Goal: Book appointment/travel/reservation

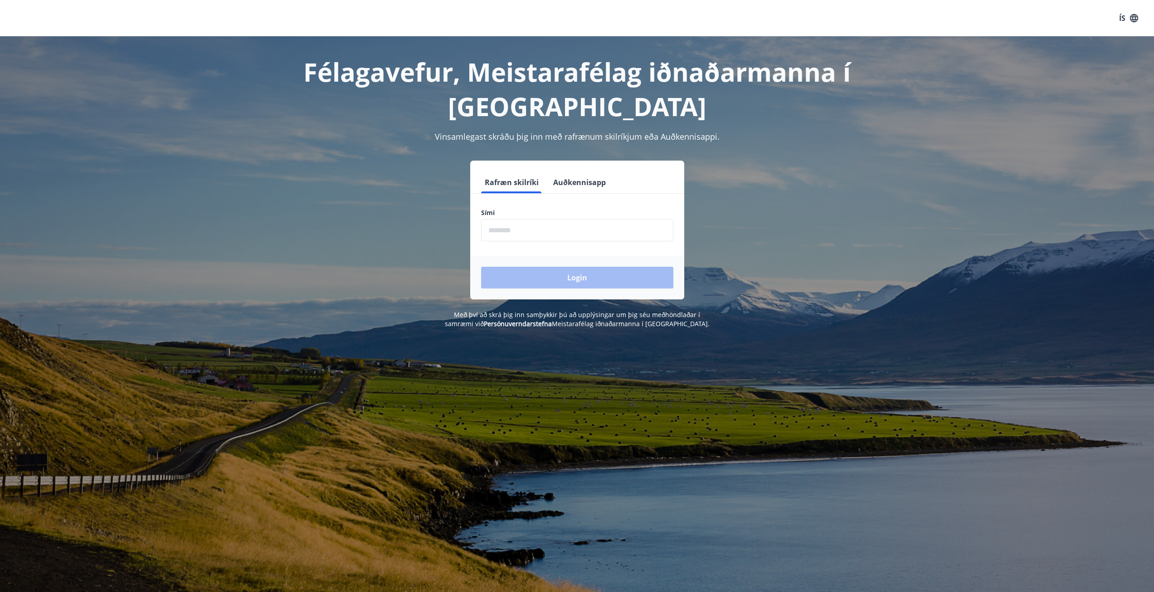
click at [521, 223] on input "phone" at bounding box center [577, 230] width 192 height 22
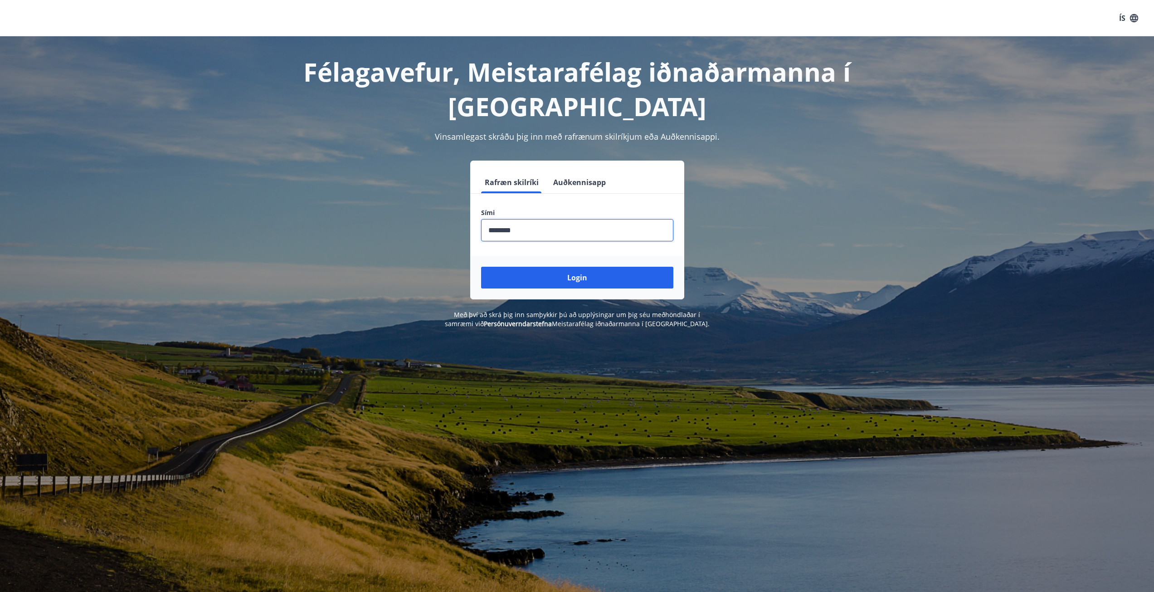
type input "********"
click at [536, 288] on div "Login" at bounding box center [577, 278] width 214 height 44
click at [613, 267] on button "Login" at bounding box center [577, 278] width 192 height 22
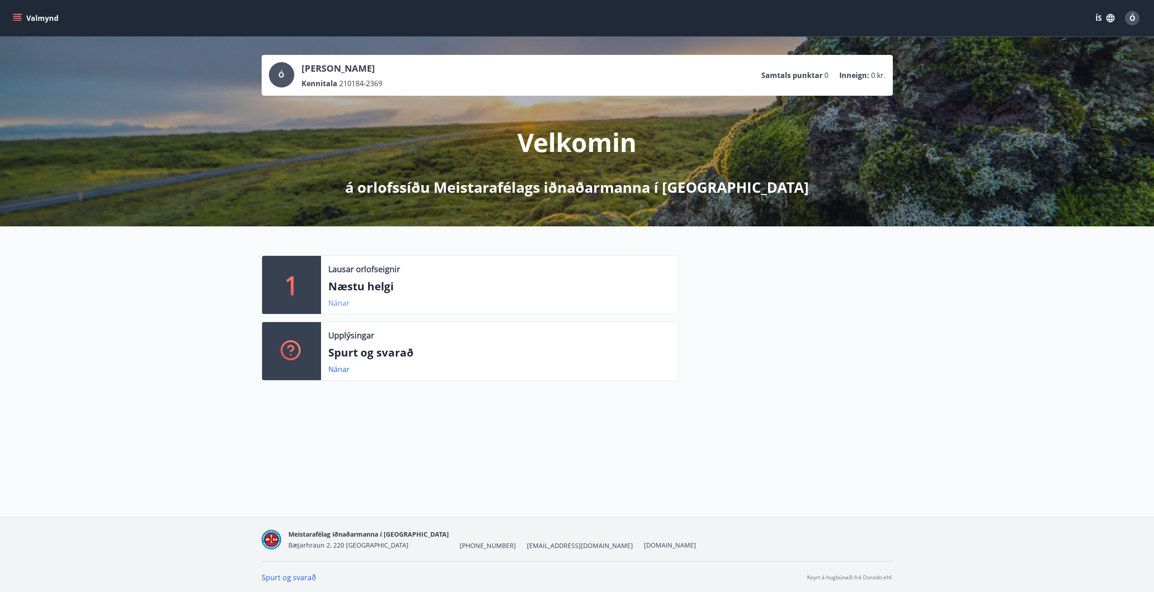
click at [338, 306] on link "Nánar" at bounding box center [338, 303] width 21 height 10
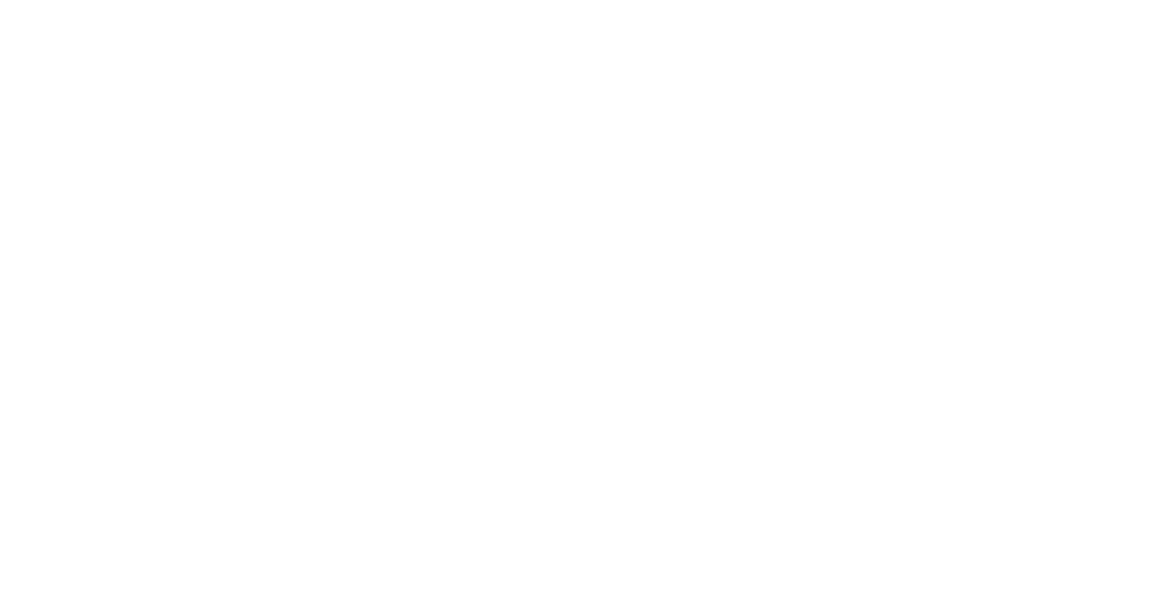
click at [492, 4] on html at bounding box center [580, 2] width 1160 height 4
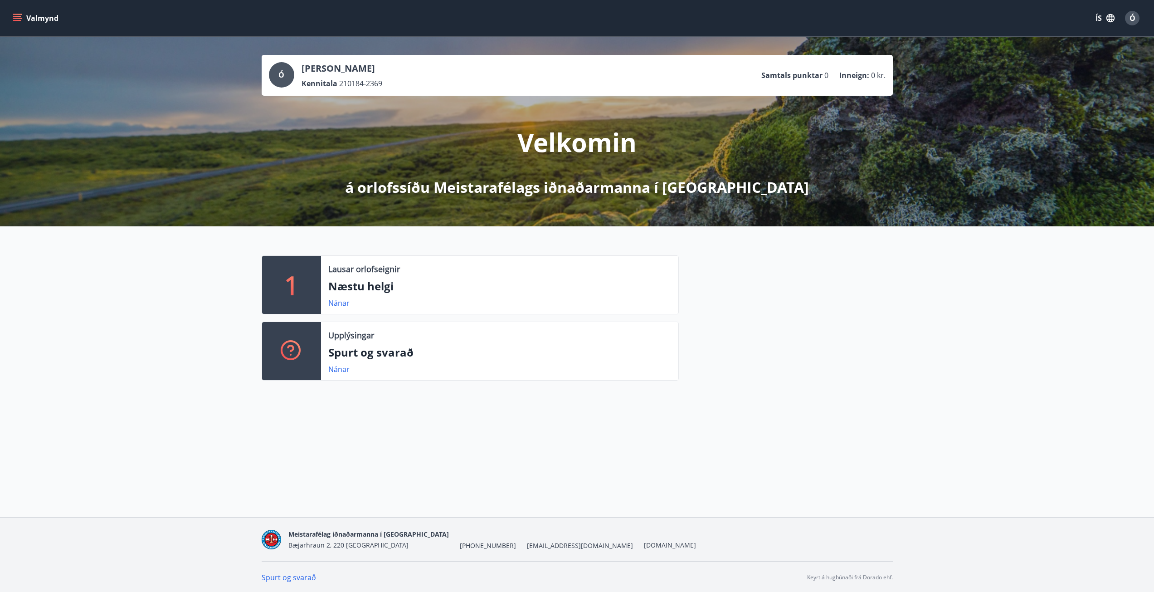
click at [16, 15] on icon "menu" at bounding box center [18, 14] width 10 height 1
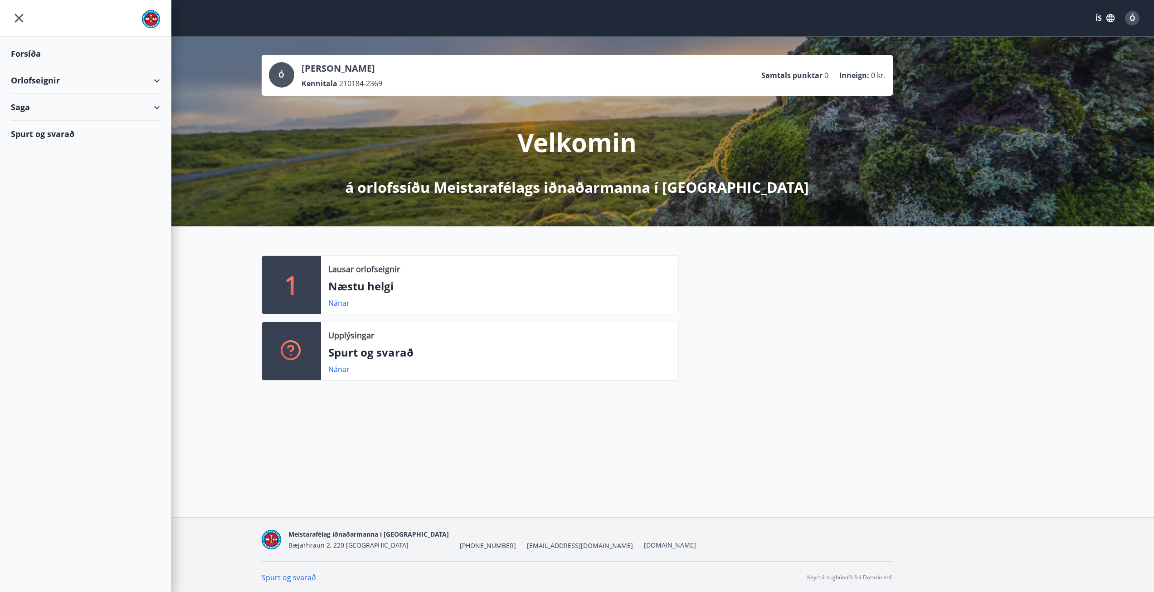
click at [54, 81] on div "Orlofseignir" at bounding box center [85, 80] width 149 height 27
click at [74, 104] on div "Framboð" at bounding box center [85, 103] width 135 height 19
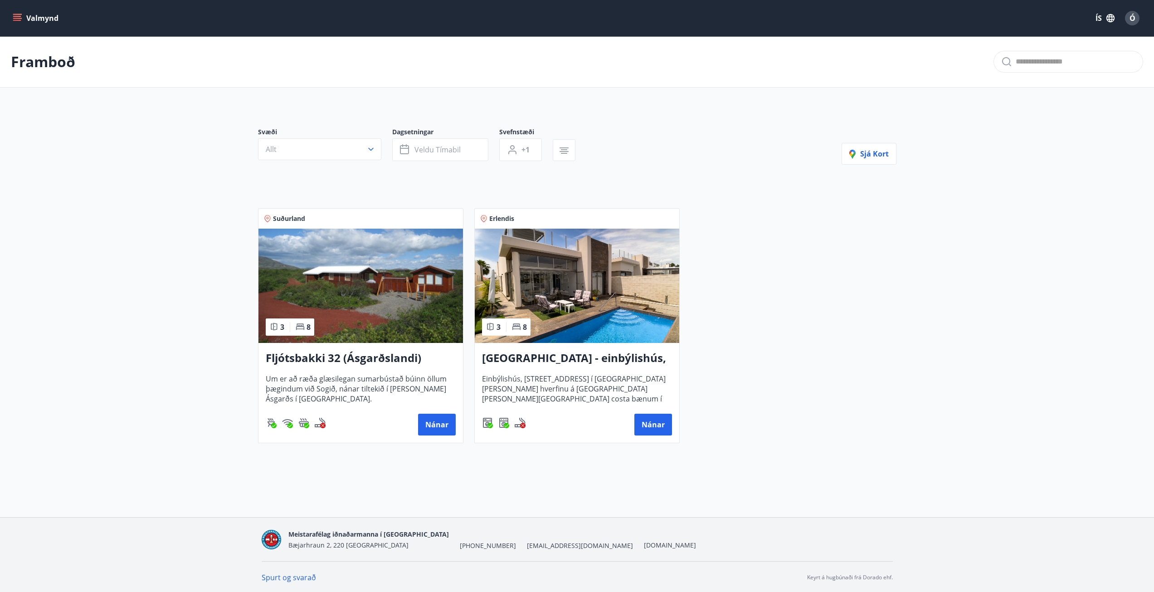
click at [419, 296] on img at bounding box center [360, 285] width 204 height 114
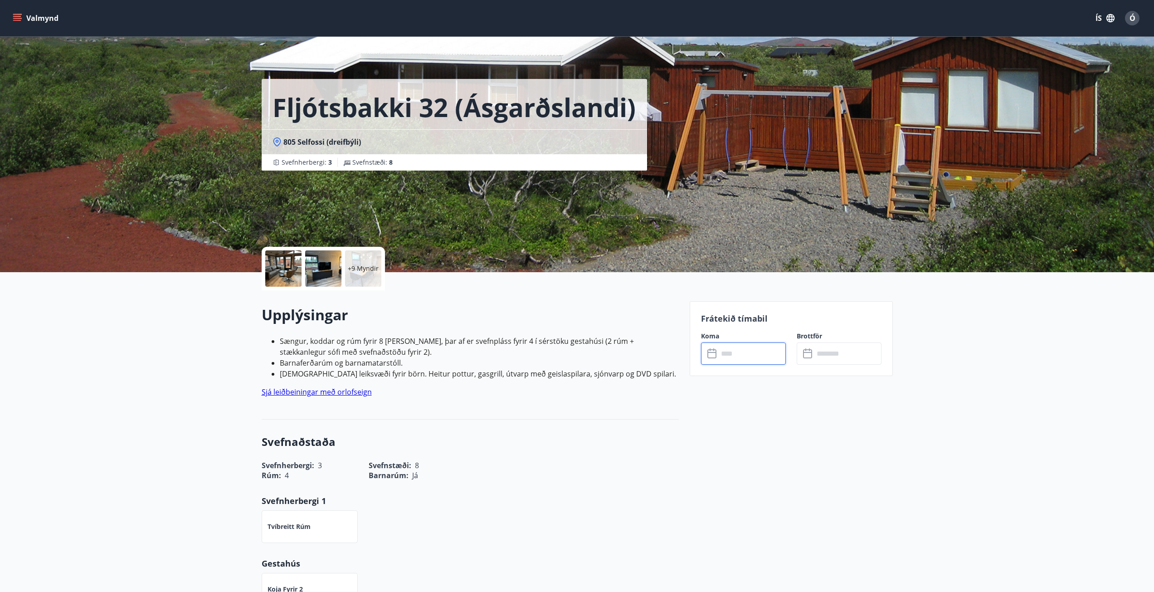
click at [733, 354] on input "text" at bounding box center [752, 353] width 68 height 22
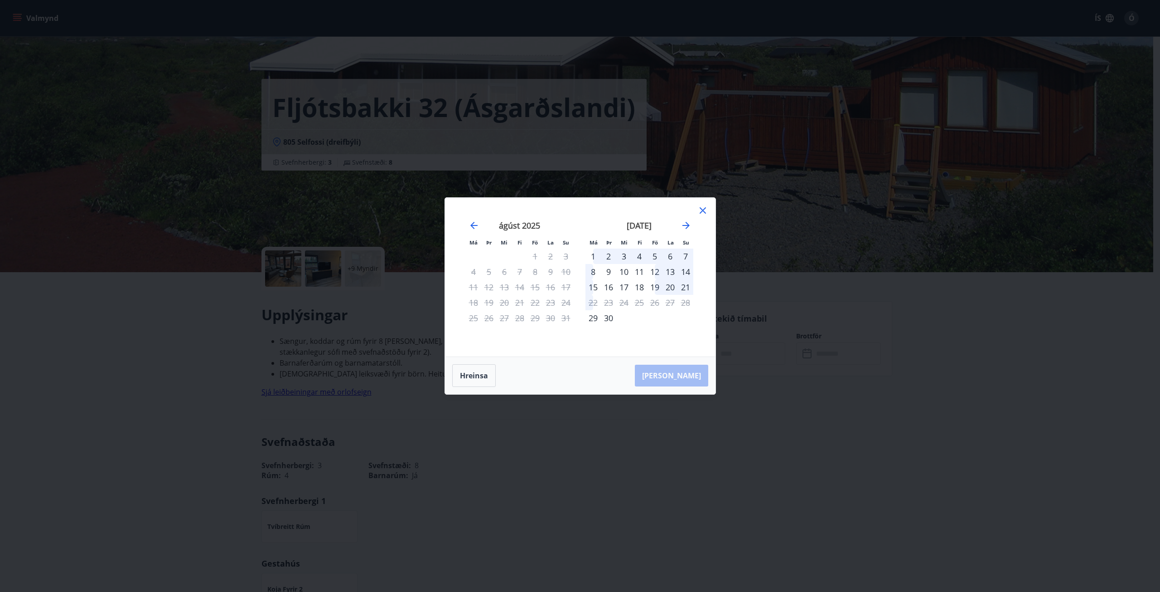
click at [703, 210] on icon at bounding box center [703, 210] width 6 height 6
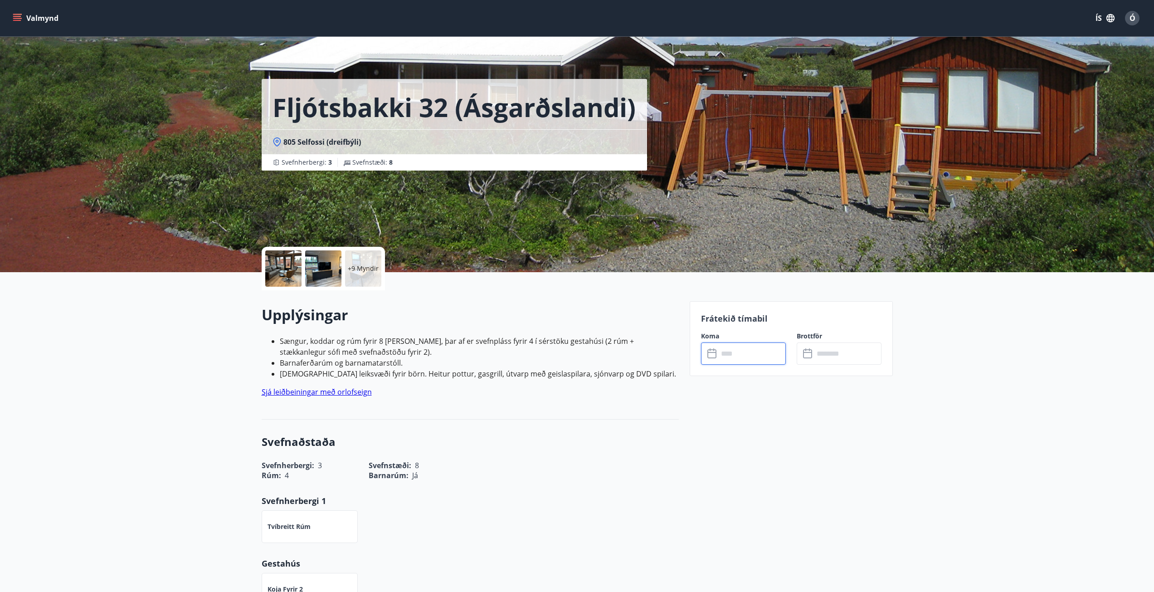
click at [51, 23] on button "Valmynd" at bounding box center [36, 18] width 51 height 16
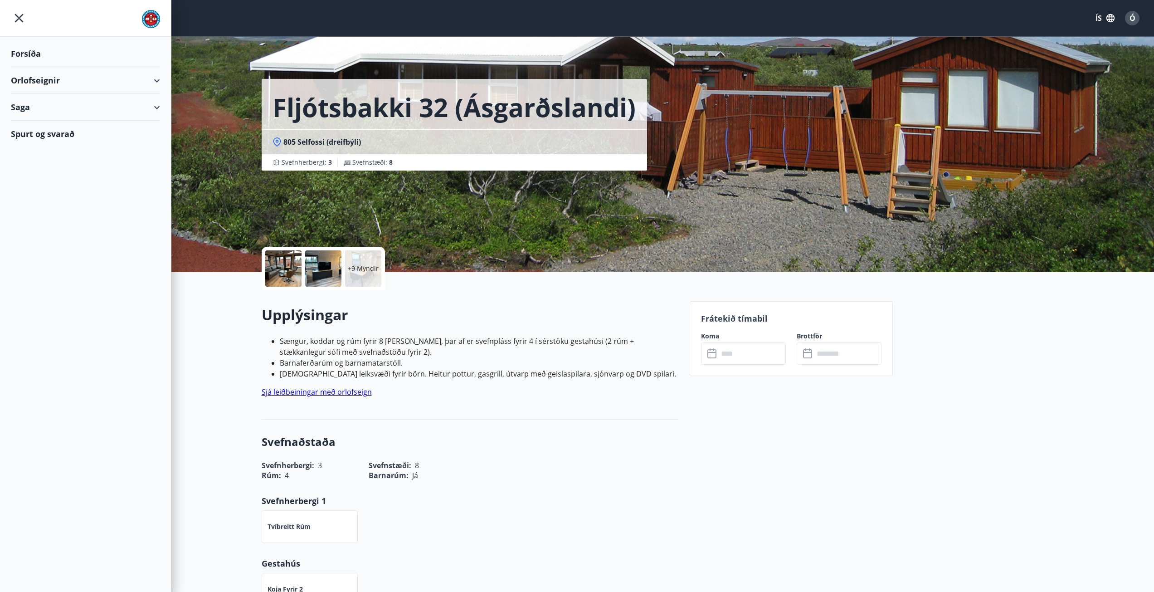
click at [56, 74] on div "Orlofseignir" at bounding box center [85, 80] width 149 height 27
click at [69, 105] on div "Framboð" at bounding box center [85, 103] width 135 height 19
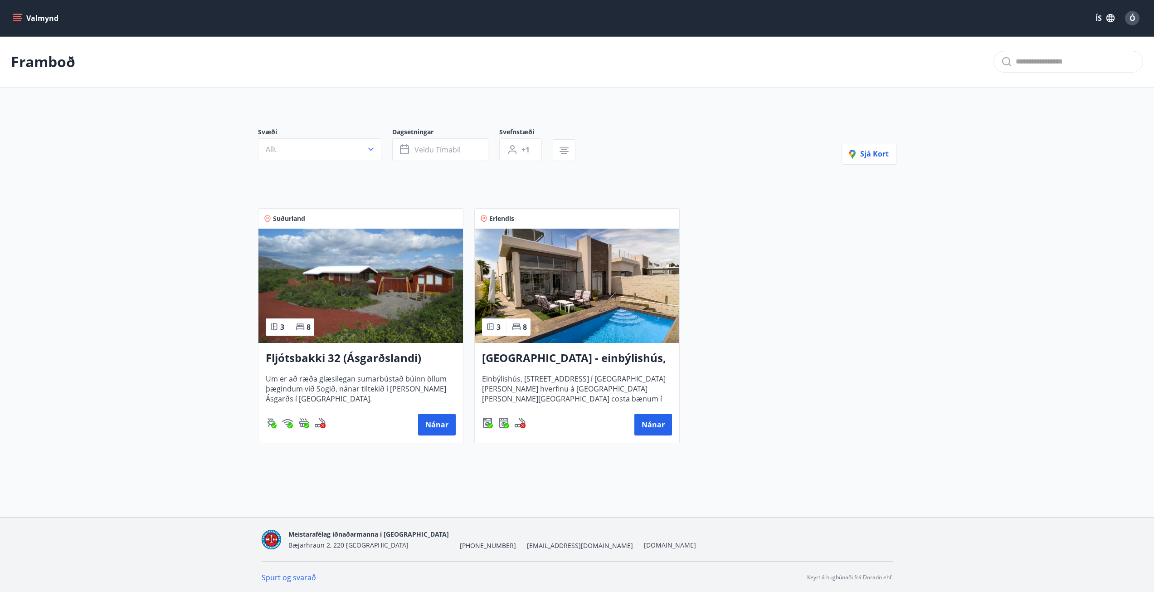
click at [567, 305] on img at bounding box center [577, 285] width 204 height 114
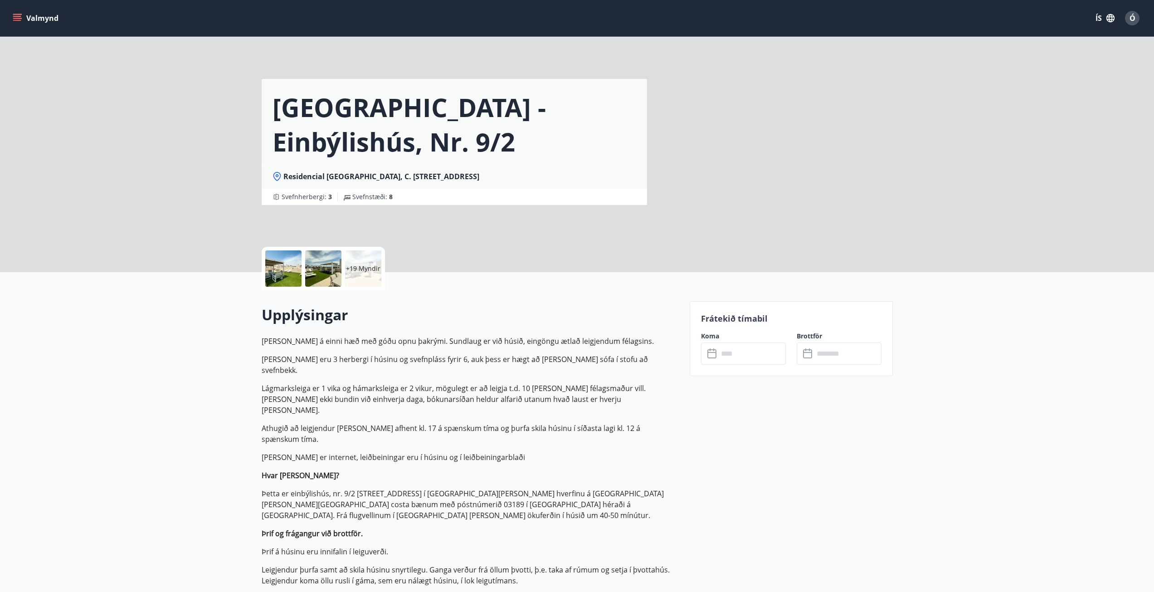
click at [757, 349] on input "text" at bounding box center [752, 353] width 68 height 22
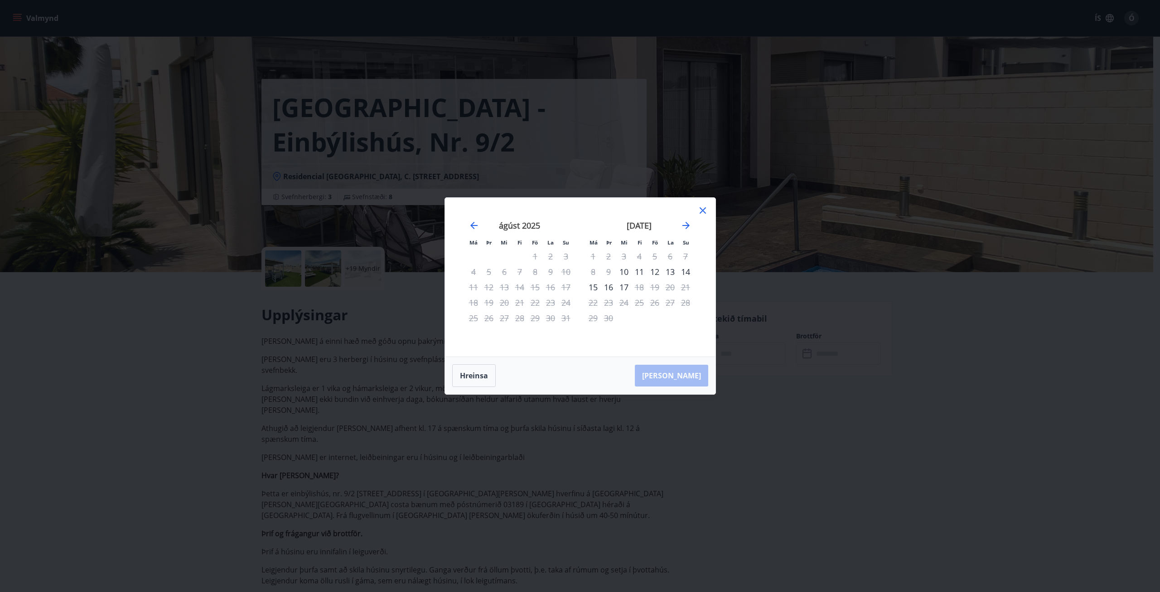
click at [659, 271] on div "12" at bounding box center [654, 271] width 15 height 15
click at [637, 287] on div "18" at bounding box center [639, 286] width 15 height 15
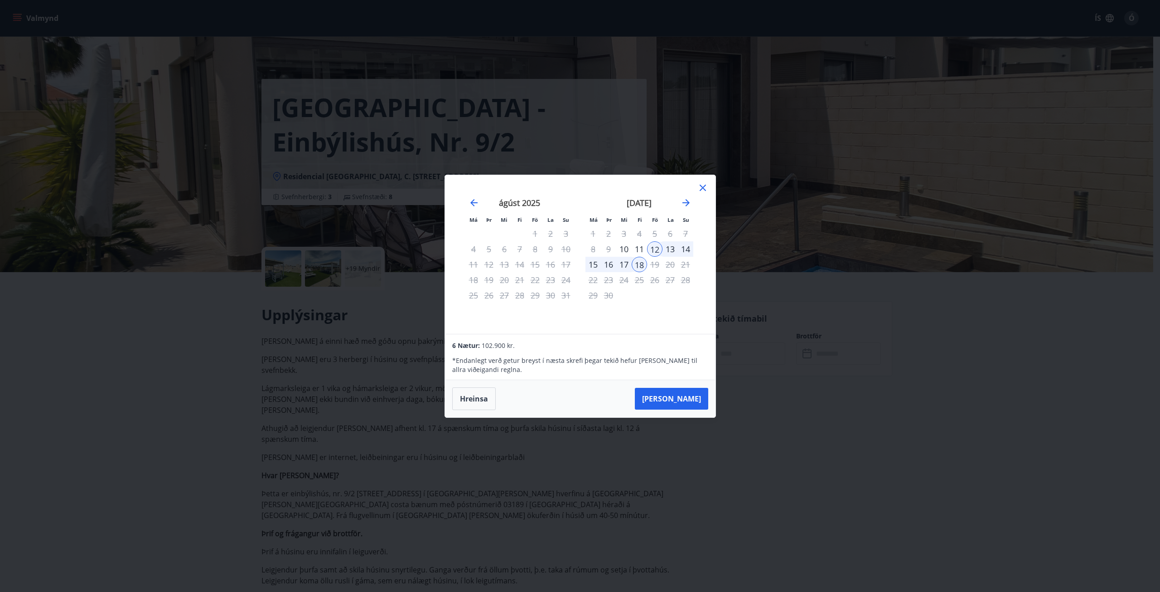
click at [704, 184] on icon at bounding box center [703, 187] width 11 height 11
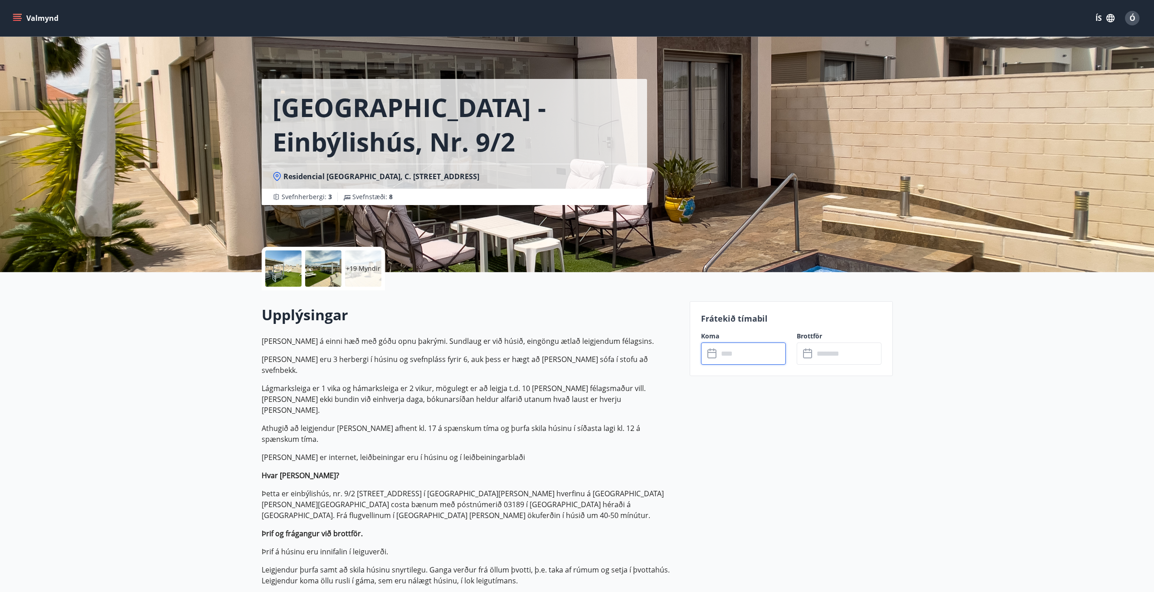
click at [281, 257] on div at bounding box center [283, 268] width 36 height 36
click at [301, 272] on div at bounding box center [283, 268] width 36 height 36
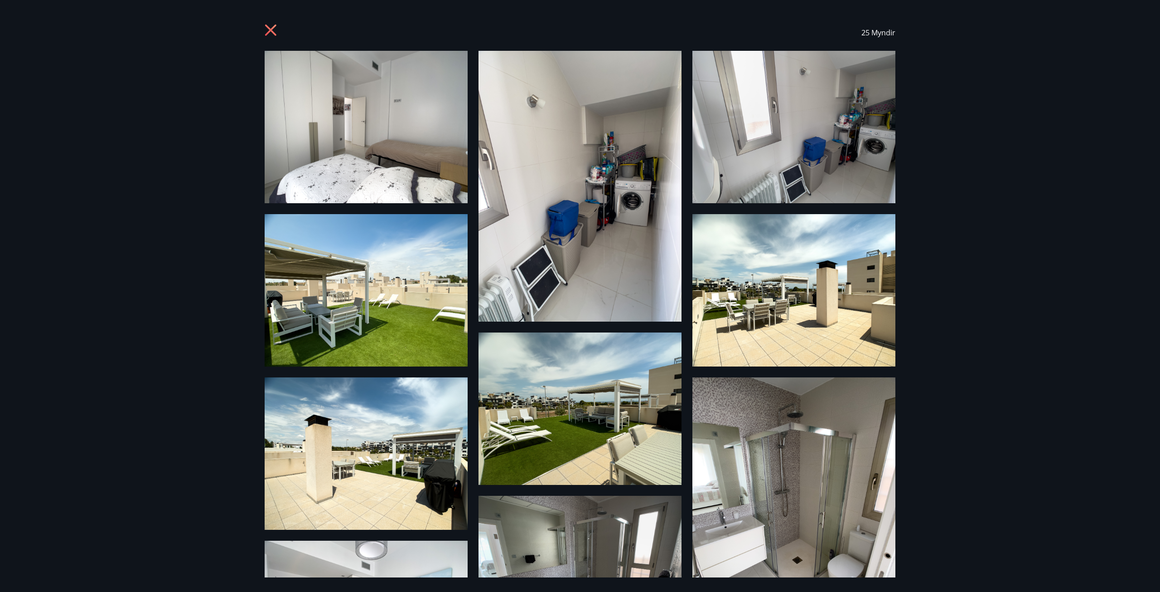
click at [272, 35] on icon at bounding box center [272, 31] width 15 height 15
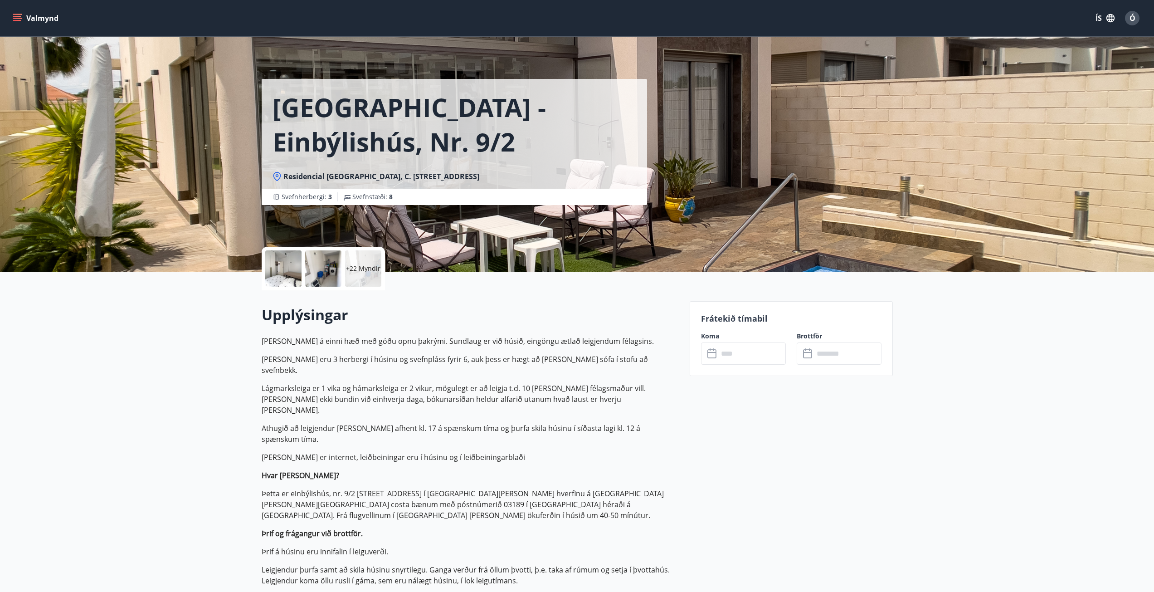
click at [739, 348] on input "text" at bounding box center [752, 353] width 68 height 22
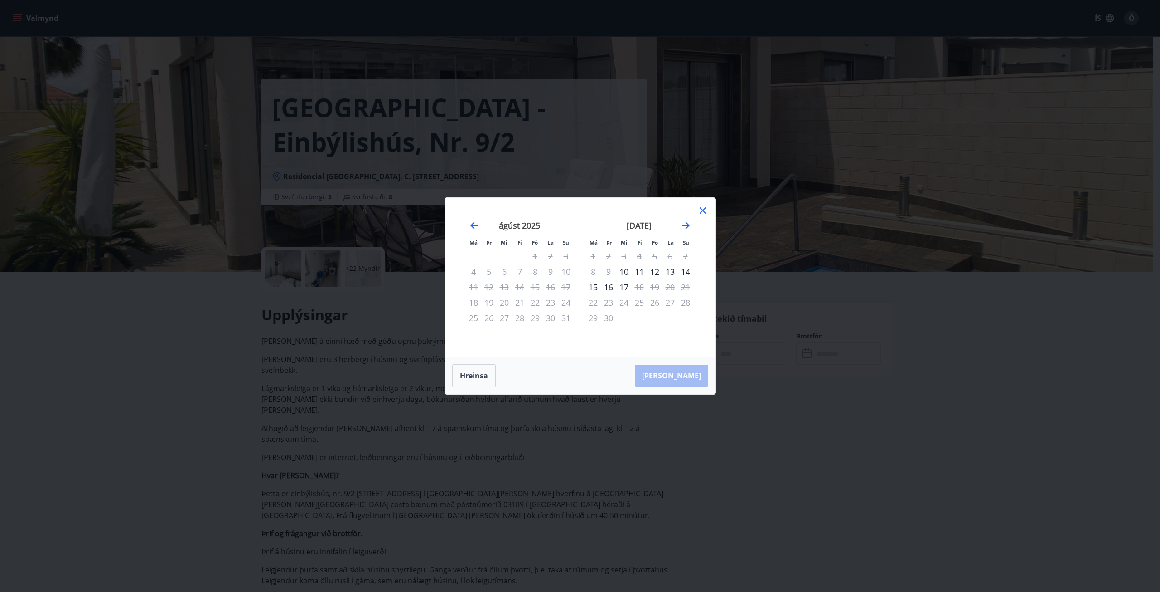
click at [653, 273] on div "12" at bounding box center [654, 271] width 15 height 15
click at [643, 289] on div "18" at bounding box center [639, 286] width 15 height 15
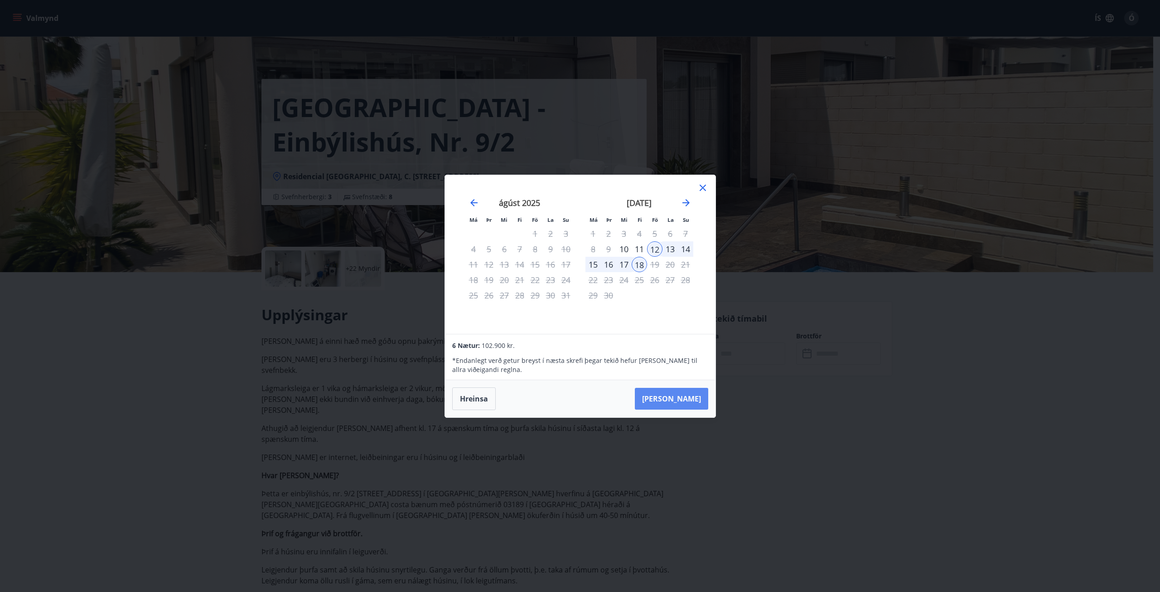
click at [675, 394] on button "Taka Frá" at bounding box center [671, 399] width 73 height 22
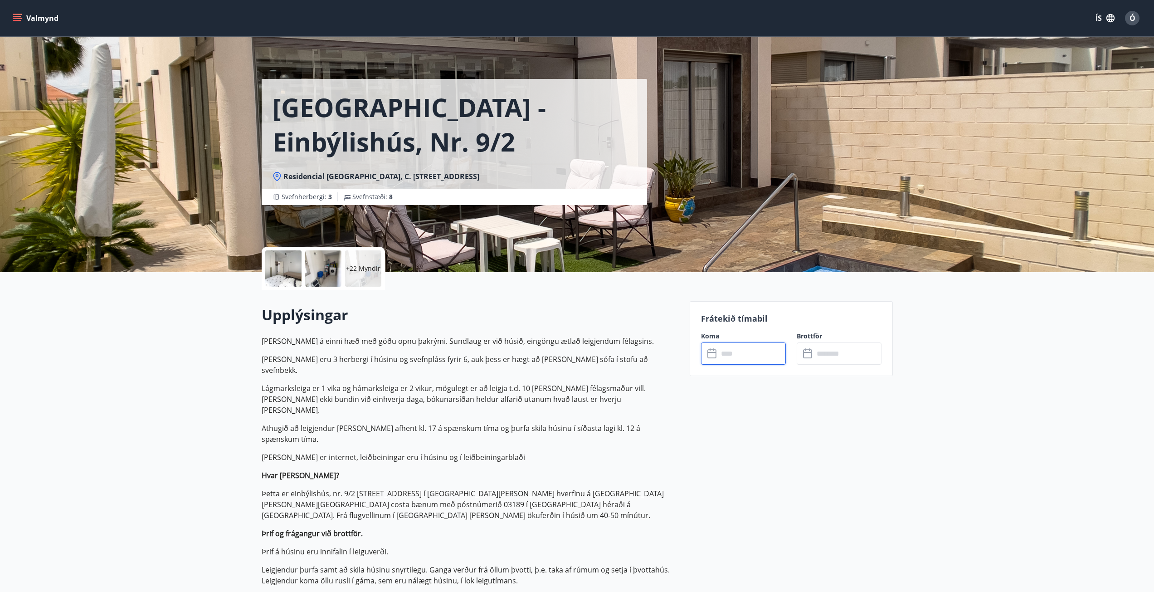
type input "******"
click at [847, 432] on button "Greiða" at bounding box center [838, 437] width 85 height 22
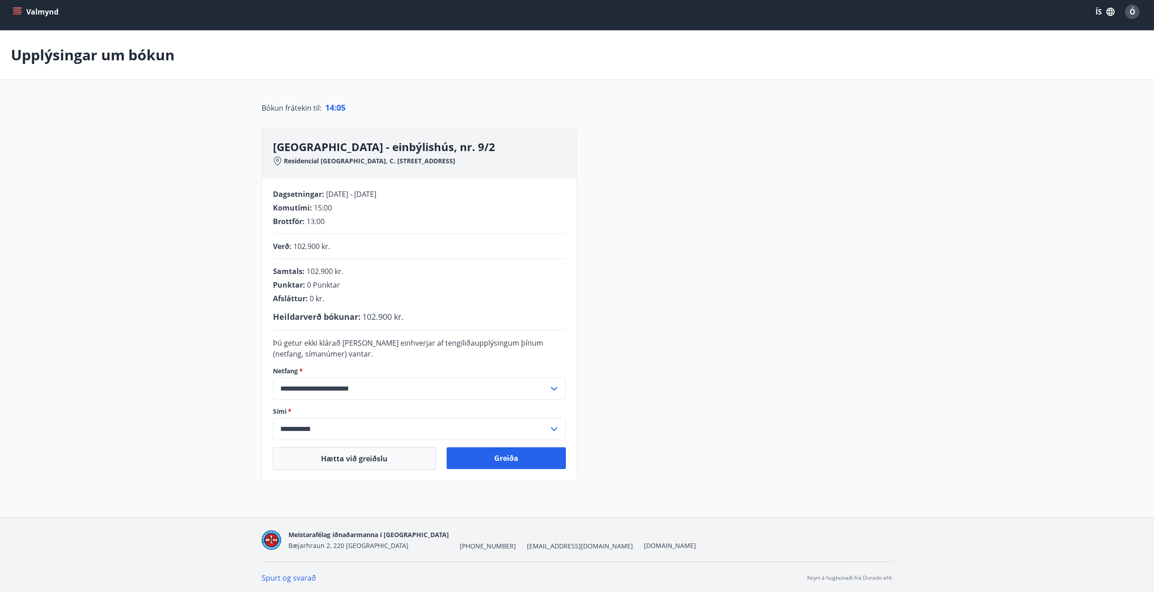
scroll to position [8, 0]
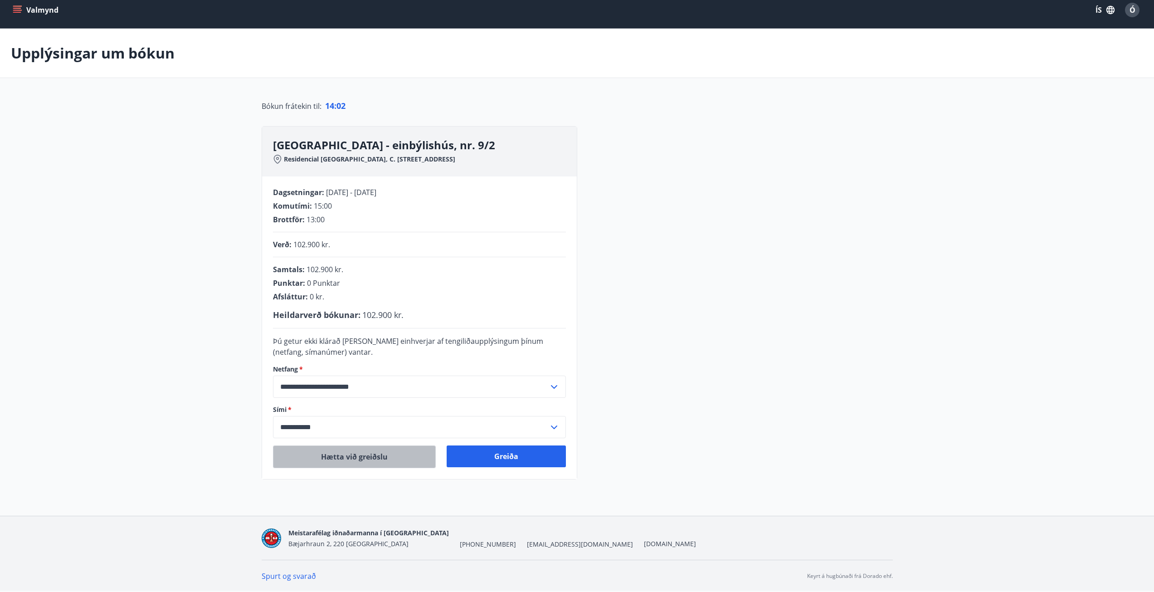
click at [376, 455] on button "Hætta við greiðslu" at bounding box center [354, 456] width 163 height 23
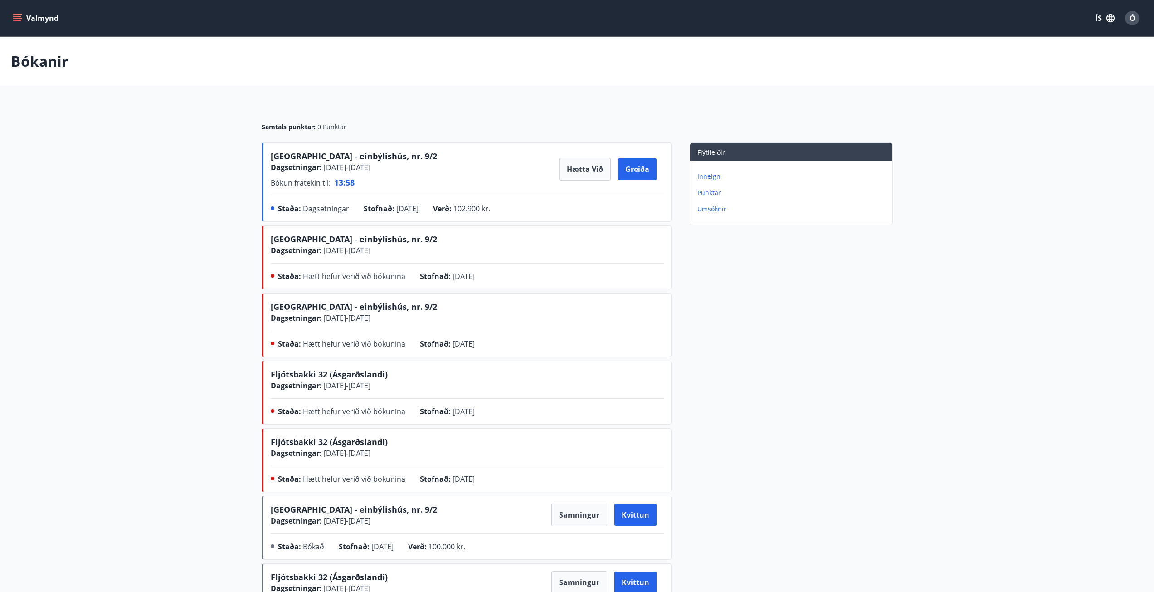
click at [22, 15] on button "Valmynd" at bounding box center [36, 18] width 51 height 16
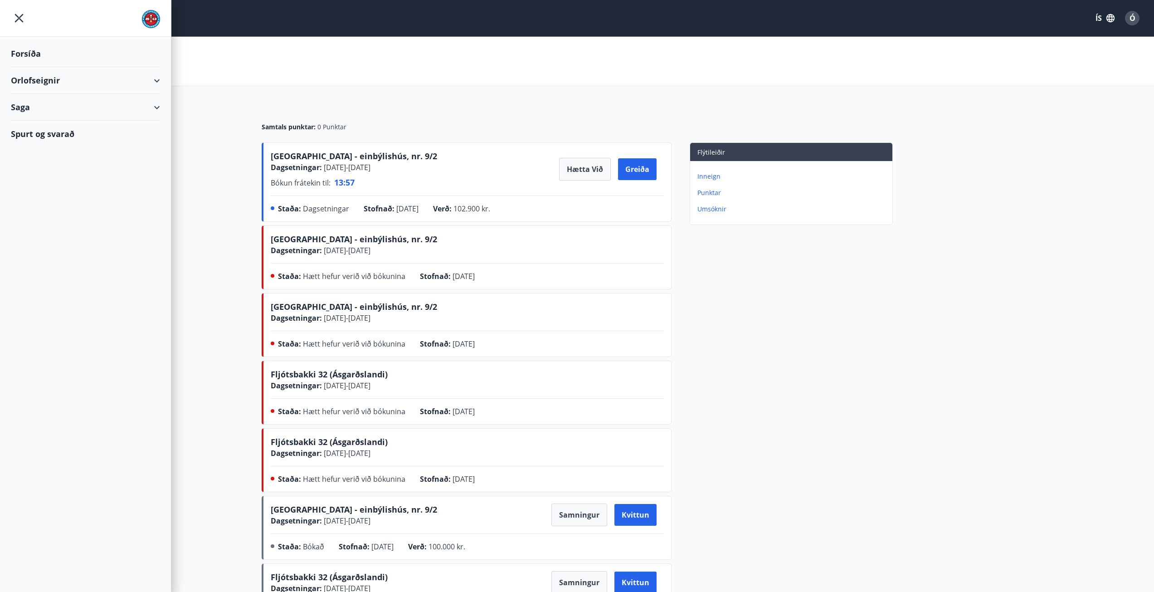
click at [53, 84] on div "Orlofseignir" at bounding box center [85, 80] width 149 height 27
click at [68, 107] on div "Framboð" at bounding box center [85, 103] width 135 height 19
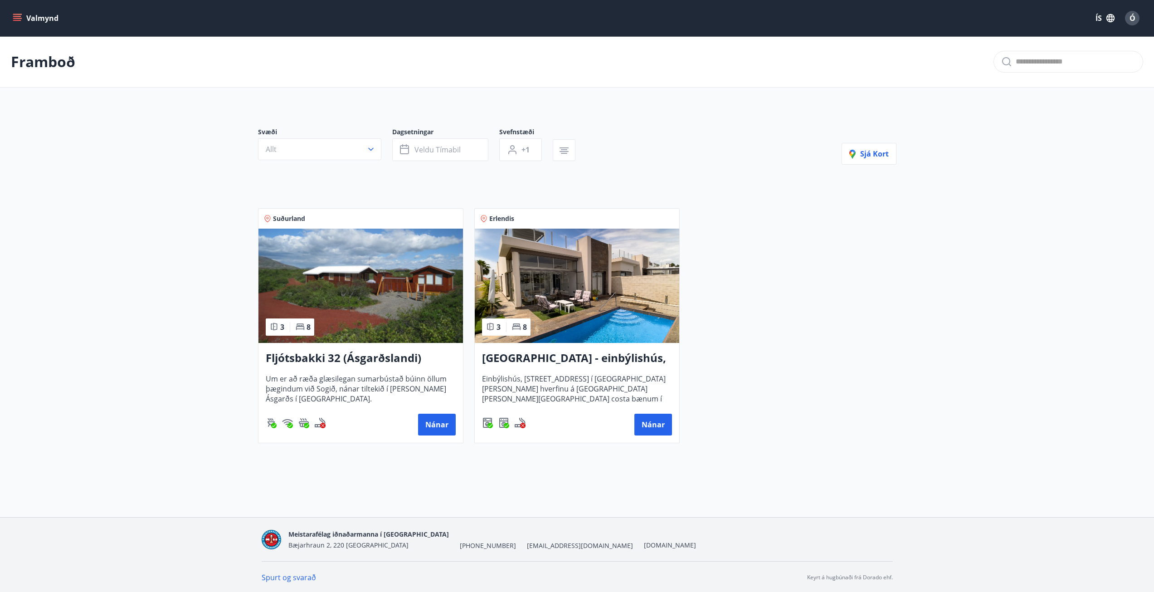
click at [635, 333] on img at bounding box center [577, 285] width 204 height 114
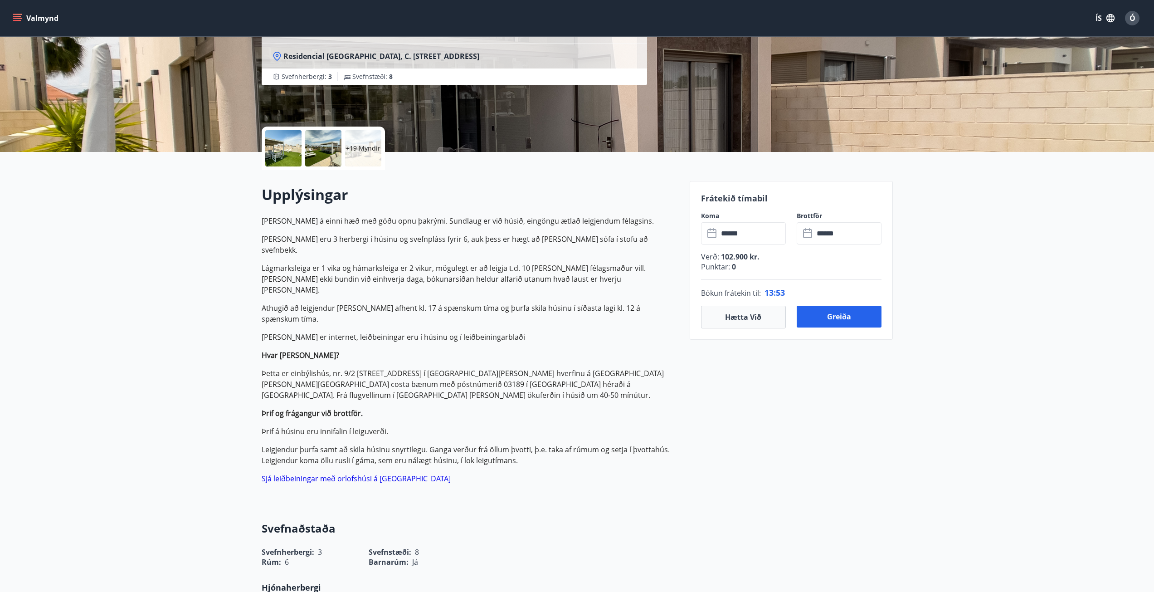
scroll to position [136, 0]
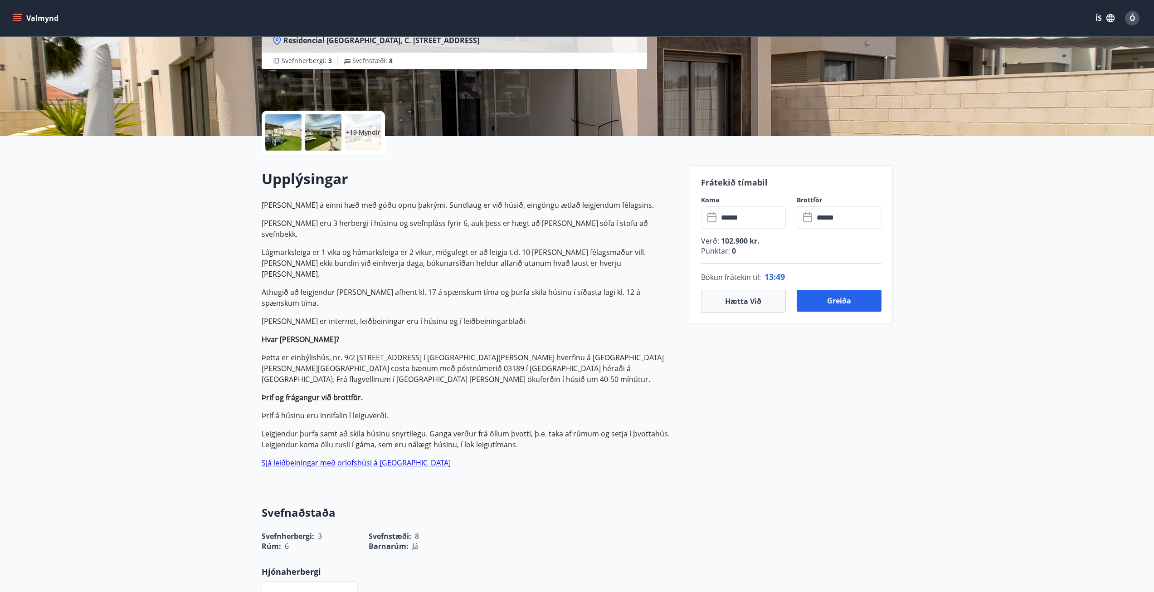
click at [308, 457] on link "Sjá leiðbeiningar með orlofshúsi á Alicante" at bounding box center [356, 462] width 189 height 10
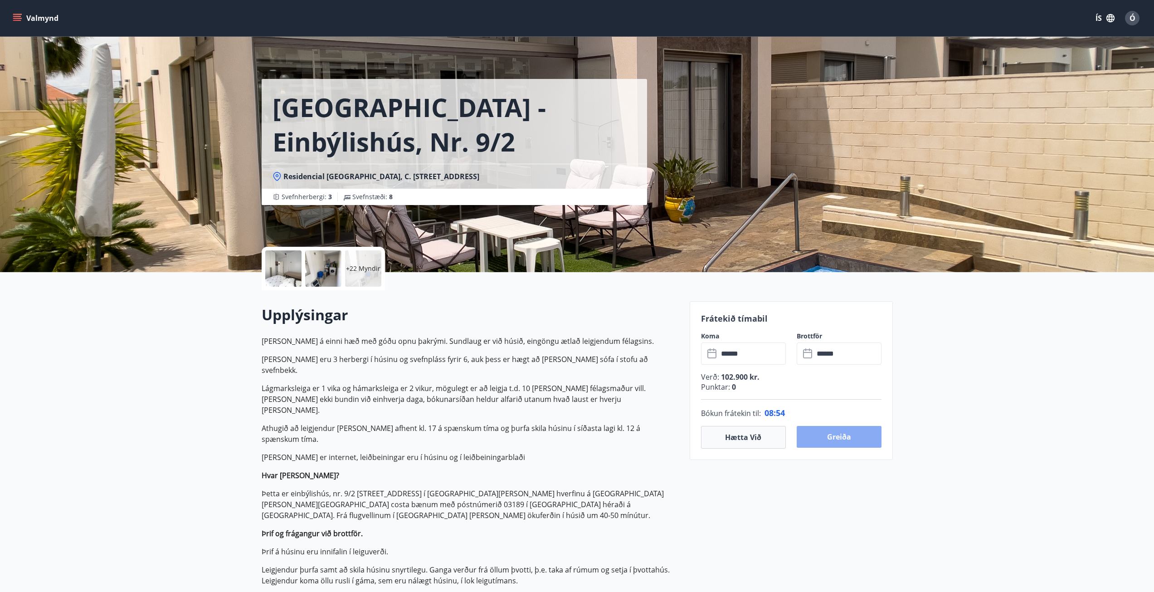
click at [842, 435] on button "Greiða" at bounding box center [838, 437] width 85 height 22
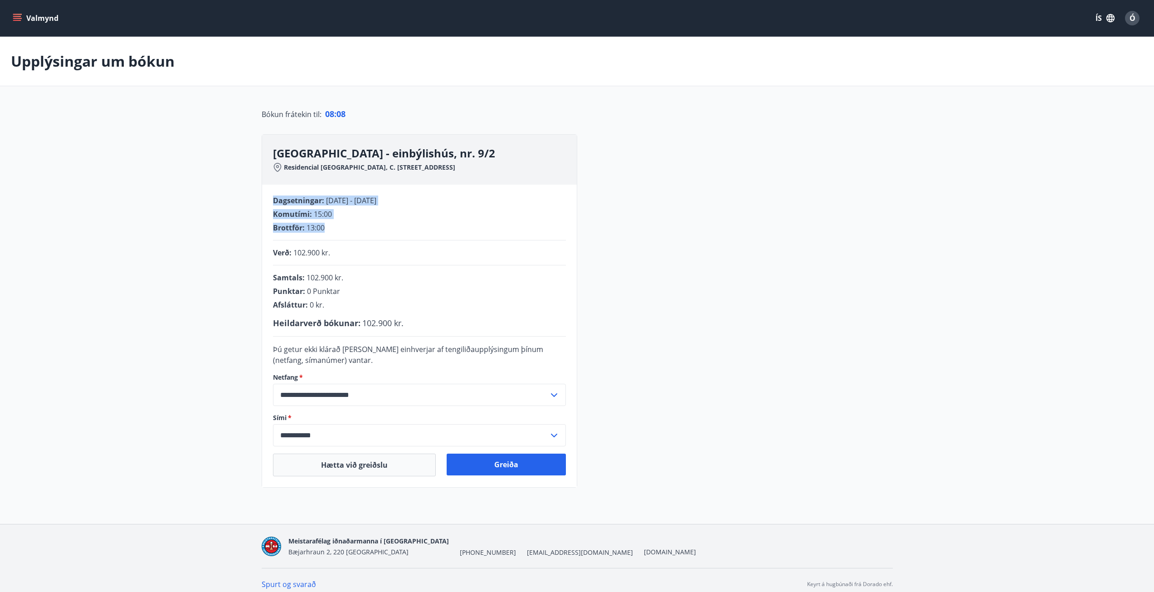
drag, startPoint x: 274, startPoint y: 199, endPoint x: 333, endPoint y: 229, distance: 66.1
click at [333, 229] on div "Dagsetningar : 12.09.2025 - 18.09.2025 Komutími : 15:00 Brottför : 13:00" at bounding box center [419, 213] width 293 height 37
click at [343, 218] on div "Komutími : 15:00" at bounding box center [419, 214] width 293 height 10
click at [496, 461] on button "Greiða" at bounding box center [506, 464] width 119 height 22
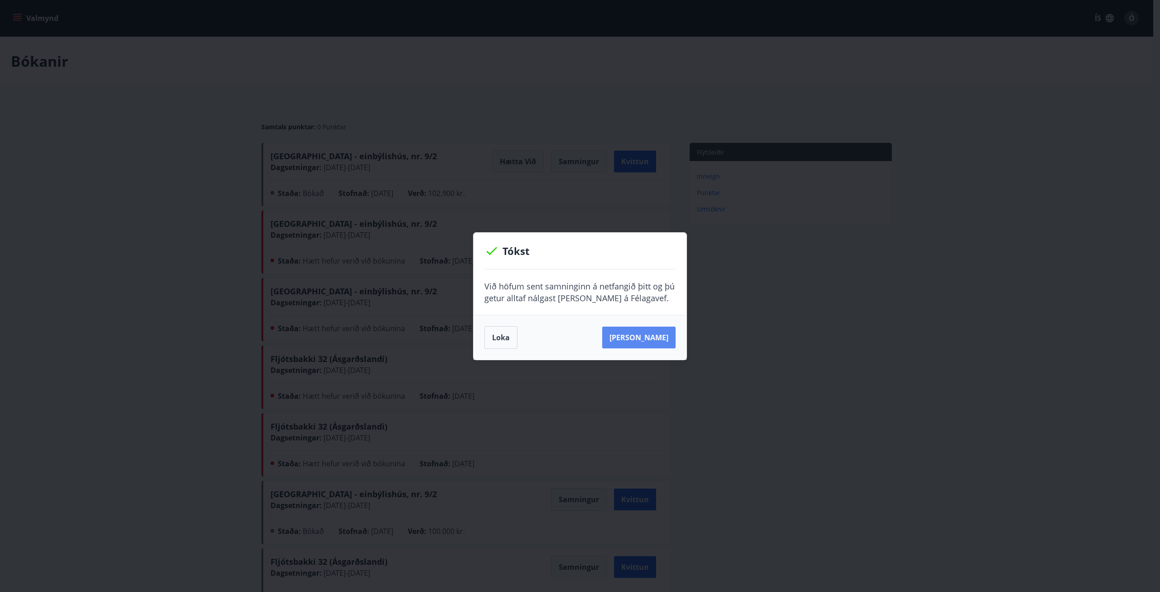
click at [643, 340] on button "[PERSON_NAME]" at bounding box center [638, 337] width 73 height 22
click at [511, 341] on button "Loka" at bounding box center [501, 337] width 33 height 23
